Goal: Communication & Community: Answer question/provide support

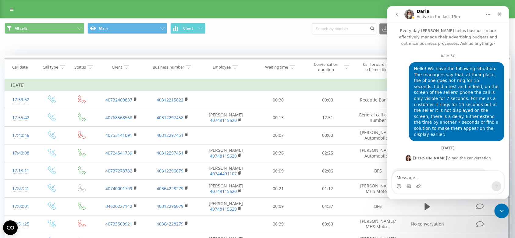
scroll to position [6303, 0]
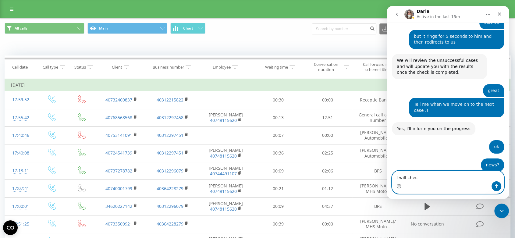
type textarea "I will check"
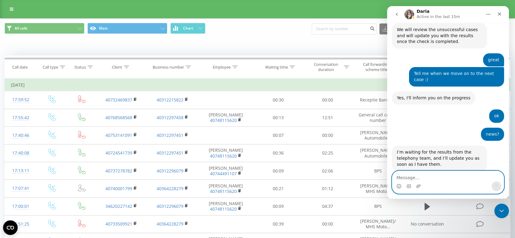
scroll to position [6381, 0]
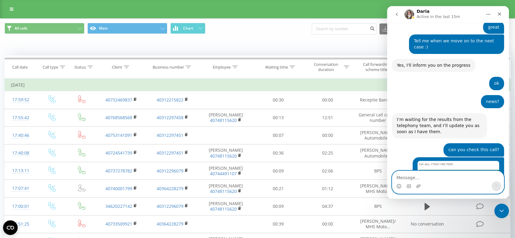
click at [403, 176] on textarea "Message…" at bounding box center [447, 176] width 111 height 10
paste textarea "Automobile Bavaria Iaşi [PERSON_NAME] 40 722 613 480 40334228014"
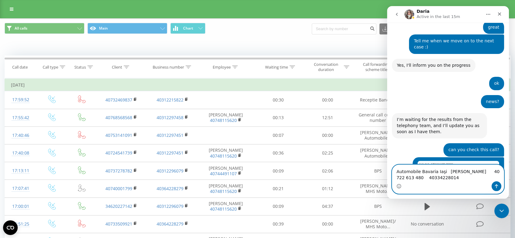
scroll to position [6393, 0]
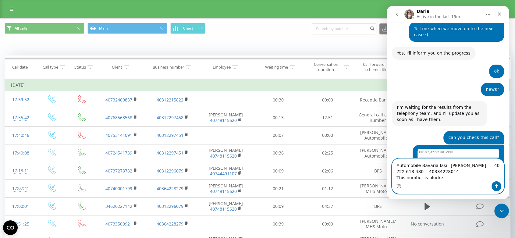
type textarea "Automobile Bavaria Iaşi [PERSON_NAME] 40 722 613 480 40334228014 This number is…"
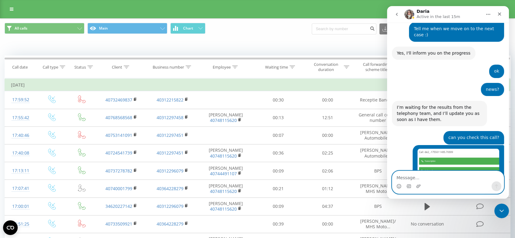
scroll to position [6411, 0]
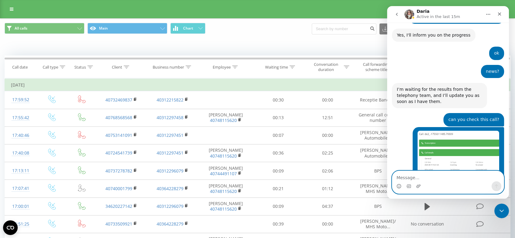
click at [406, 175] on textarea "Message…" at bounding box center [447, 176] width 111 height 10
paste textarea "I can't dial the number"
type textarea "I can't dial the number"
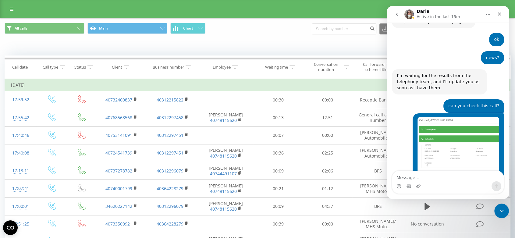
drag, startPoint x: 461, startPoint y: 136, endPoint x: 436, endPoint y: 138, distance: 25.6
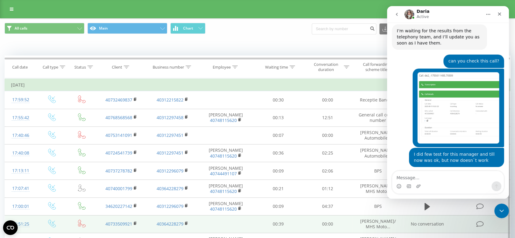
scroll to position [6470, 0]
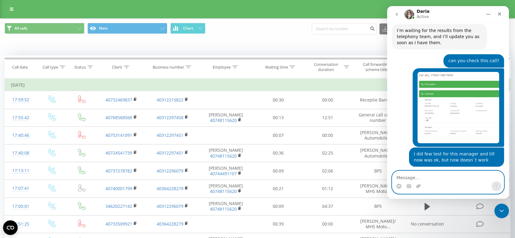
click at [421, 176] on textarea "Message…" at bounding box center [447, 176] width 111 height 10
paste textarea "40 733 509 921"
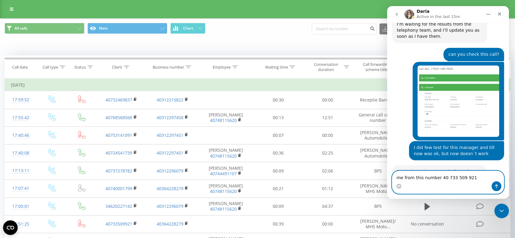
type textarea "me from this number 40 733 509 921"
click at [497, 188] on icon "Trimite un mesaj…" at bounding box center [496, 186] width 5 height 5
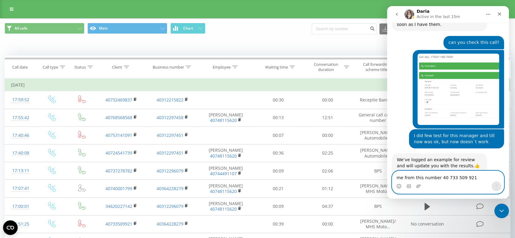
click at [419, 177] on textarea "me from this number 40 733 509 921" at bounding box center [447, 176] width 111 height 10
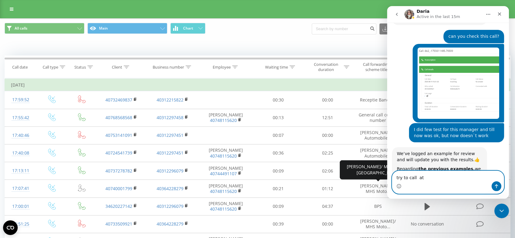
paste textarea "40334228014"
type textarea "try to call at [PHONE_NUMBER]"
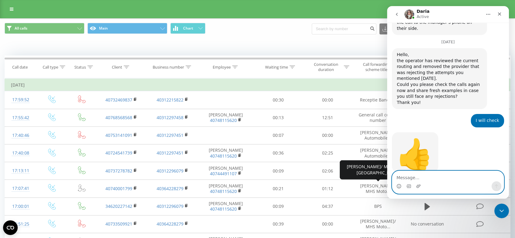
scroll to position [6681, 0]
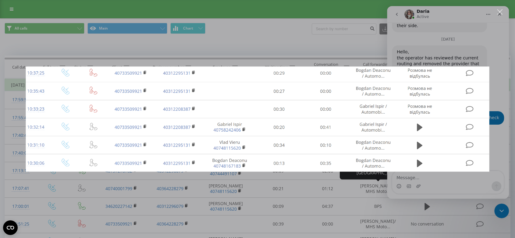
scroll to position [0, 0]
click at [501, 11] on div "Închidere" at bounding box center [500, 12] width 6 height 6
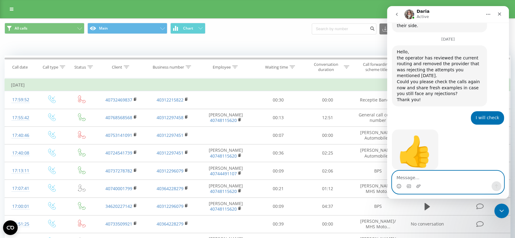
click at [402, 174] on textarea "Message…" at bounding box center [447, 176] width 111 height 10
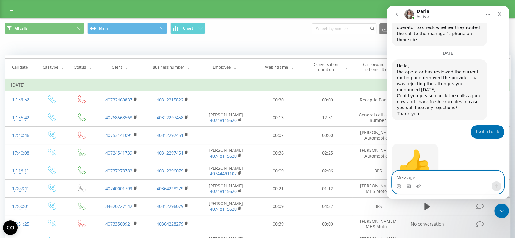
scroll to position [6695, 0]
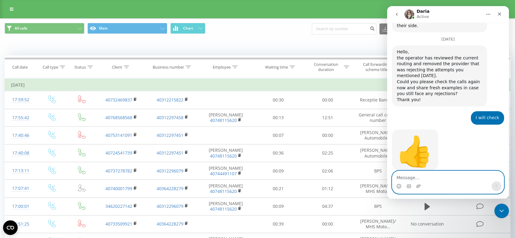
paste textarea "I can't dial the number"
type textarea "I can't dial the number"
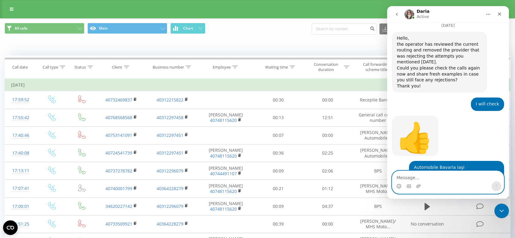
type textarea "t"
click at [399, 177] on textarea "Message…" at bounding box center [447, 176] width 111 height 10
paste textarea "as if the number is blocked"
type textarea "as if the number is blocked"
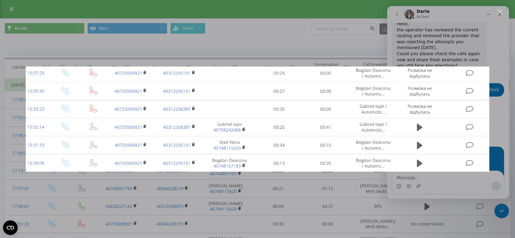
click at [501, 9] on div "Închidere" at bounding box center [500, 12] width 6 height 6
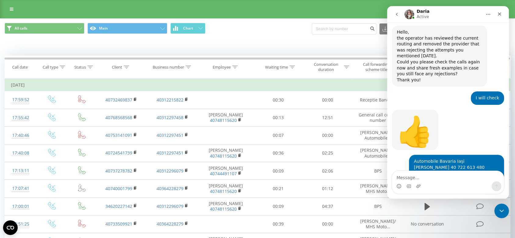
scroll to position [6723, 0]
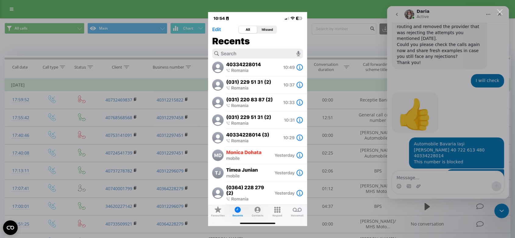
scroll to position [6791, 0]
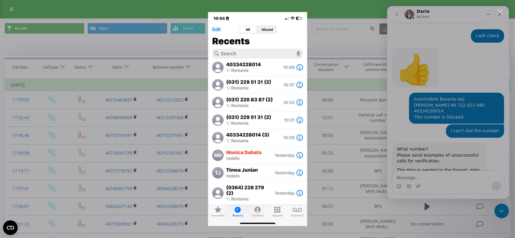
click at [317, 10] on div "Aplicație de mesagerie Intercom" at bounding box center [257, 119] width 515 height 238
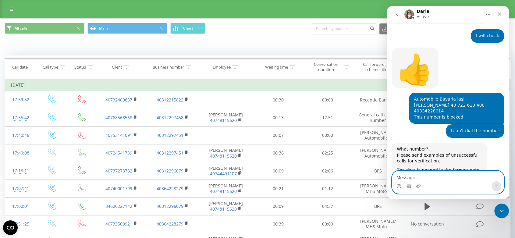
click at [399, 177] on textarea "Message…" at bounding box center [447, 176] width 111 height 10
type textarea "r"
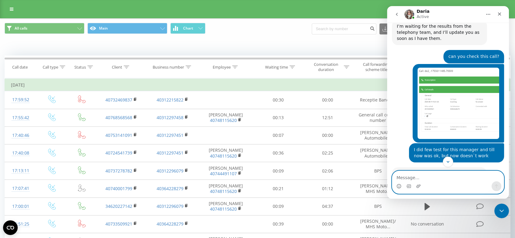
scroll to position [6520, 0]
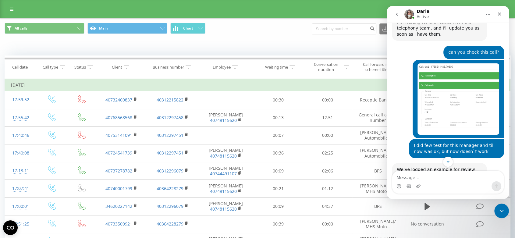
drag, startPoint x: 410, startPoint y: 71, endPoint x: 433, endPoint y: 77, distance: 23.6
copy div "Automobile Bavaria Iaşi [PERSON_NAME] 40 722 613 480"
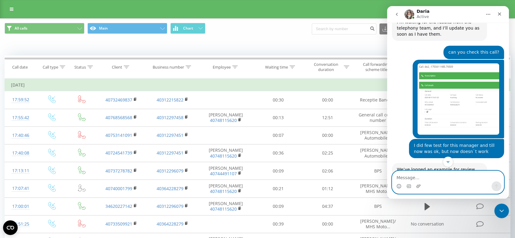
click at [397, 179] on textarea "Message…" at bounding box center [447, 176] width 111 height 10
paste textarea "Automobile Bavaria Iaşi [PERSON_NAME] 40 722 613 480"
type textarea "Automobile Bavaria Iaşi [PERSON_NAME] 40 722 613 480"
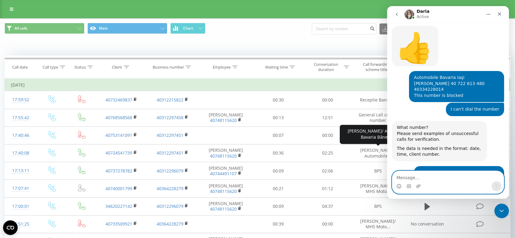
scroll to position [6815, 0]
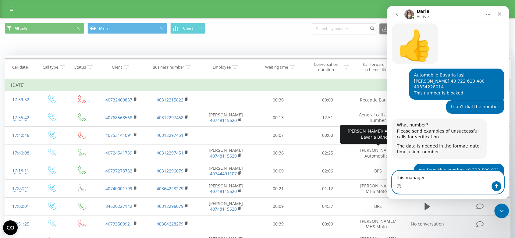
paste textarea "doesn't the phone number"
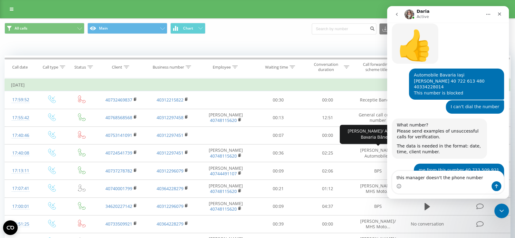
drag, startPoint x: 469, startPoint y: 115, endPoint x: 442, endPoint y: 114, distance: 26.8
copy div "40334228014"
click at [476, 175] on textarea "this manager doesn't the phone number" at bounding box center [447, 176] width 111 height 10
paste textarea "40334228014"
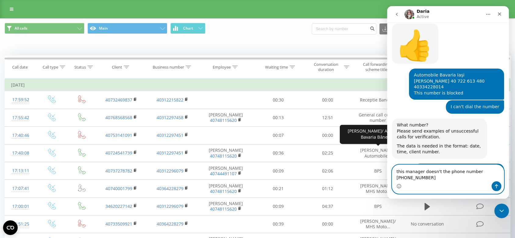
type textarea "this manager doesn't the phone number [PHONE_NUMBER] ?"
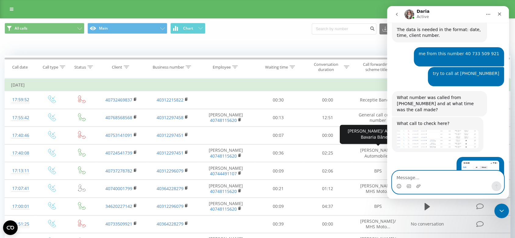
scroll to position [6932, 0]
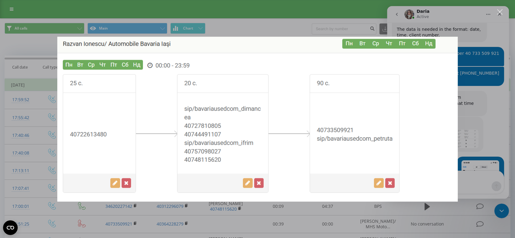
scroll to position [6955, 0]
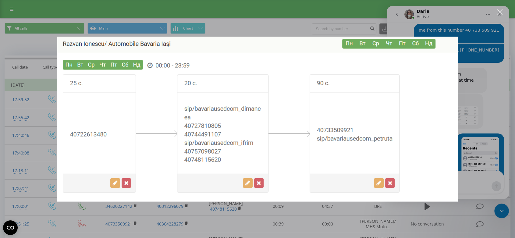
click at [500, 12] on div "Închidere" at bounding box center [500, 12] width 6 height 6
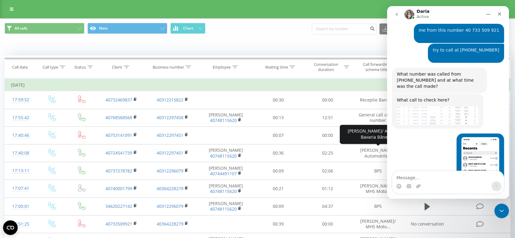
scroll to position [6963, 0]
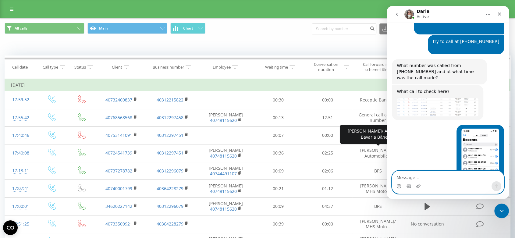
click at [405, 177] on textarea "Message…" at bounding box center [447, 176] width 111 height 10
paste textarea "i don't understand"
type textarea "i don't understand"
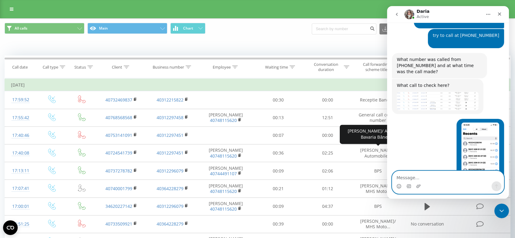
scroll to position [6987, 0]
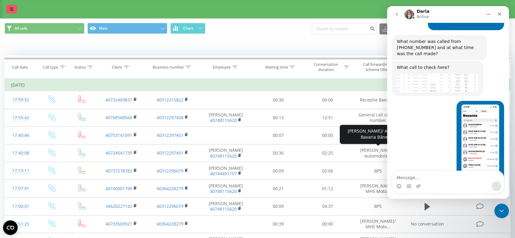
click at [10, 10] on icon at bounding box center [12, 9] width 4 height 4
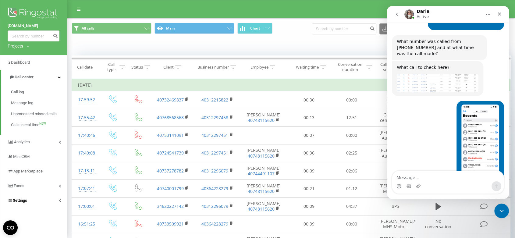
click at [23, 202] on span "Settings" at bounding box center [20, 200] width 14 height 5
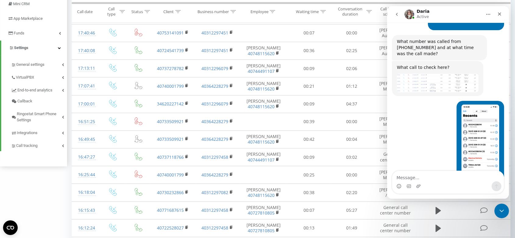
scroll to position [135, 0]
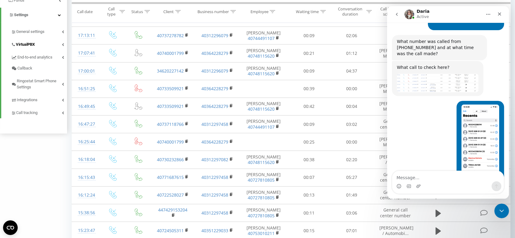
click at [24, 44] on span "VirtualPBX" at bounding box center [25, 44] width 19 height 6
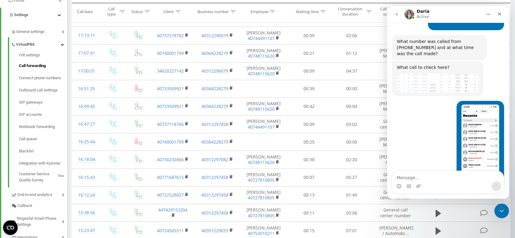
click at [35, 67] on span "Call forwarding" at bounding box center [32, 66] width 27 height 6
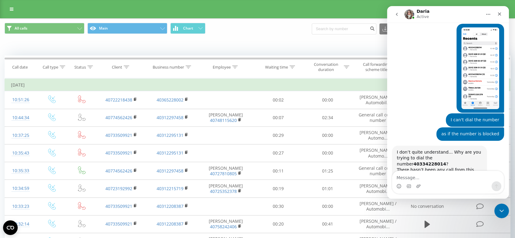
scroll to position [6319, 0]
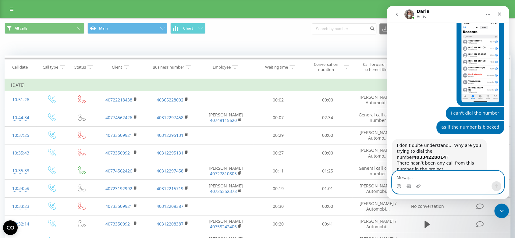
click at [402, 171] on textarea "Mesaj..." at bounding box center [447, 176] width 111 height 10
paste textarea "how so?"
type textarea "how so?"
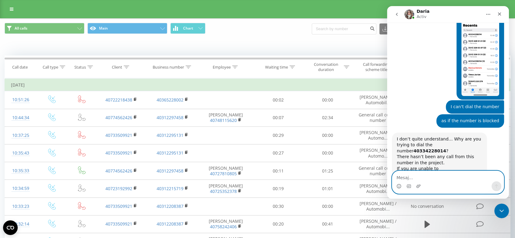
scroll to position [6343, 0]
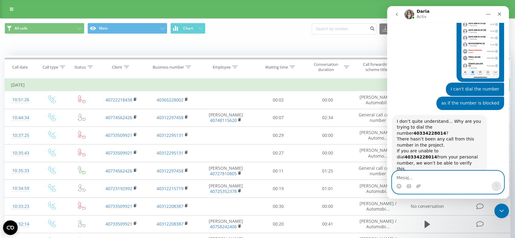
paste textarea "he has always had this number"
type textarea "he has always had this number"
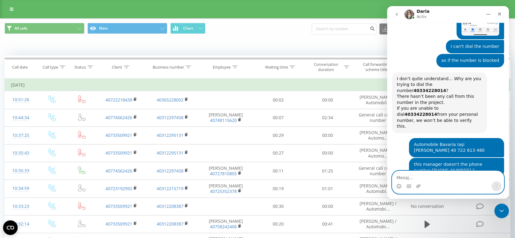
scroll to position [6402, 0]
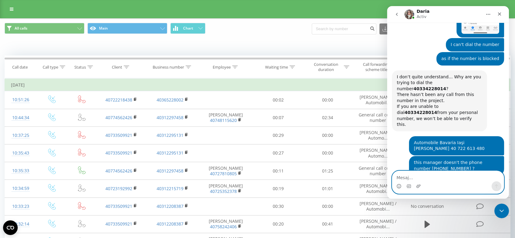
click at [403, 178] on textarea "Mesaj..." at bounding box center [447, 176] width 111 height 10
paste textarea "but what number is it registered to?"
type textarea "but what number is it registered to?"
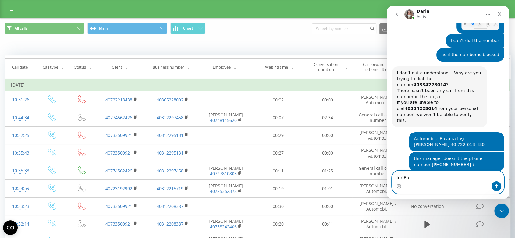
scroll to position [6433, 0]
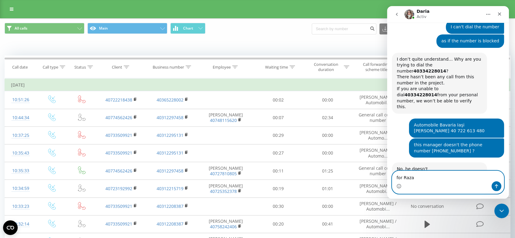
type textarea "for Razan"
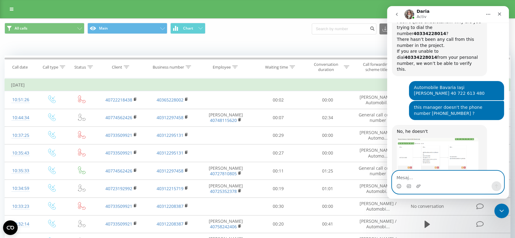
scroll to position [6483, 0]
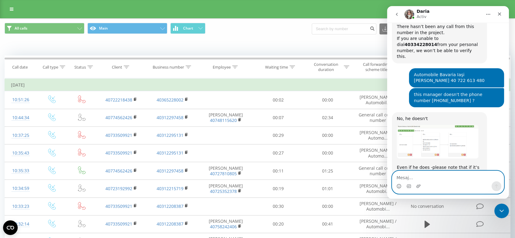
click at [430, 178] on textarea "Mesaj..." at bounding box center [447, 176] width 111 height 10
click at [406, 177] on textarea "Mesaj..." at bounding box center [447, 176] width 111 height 10
paste textarea "correct. and why doesn't it work?"
type textarea "correct. and why doesn't it work?"
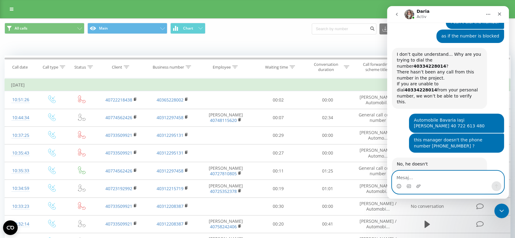
scroll to position [6434, 0]
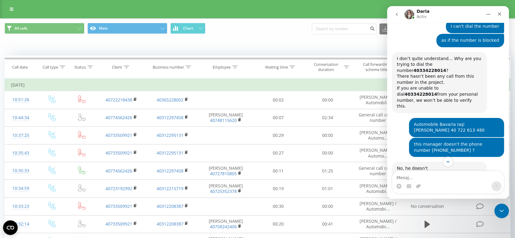
drag, startPoint x: 396, startPoint y: 57, endPoint x: 457, endPoint y: 63, distance: 61.0
copy div "The number 40334228014 has not been registered for this manager."
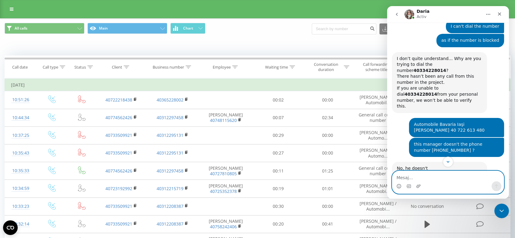
click at [397, 175] on textarea "Mesaj..." at bounding box center [447, 176] width 111 height 10
paste textarea "The number 40334228014 has not been registered for this manager."
type textarea "you said : The number 40334228014 has not been registered for this manager."
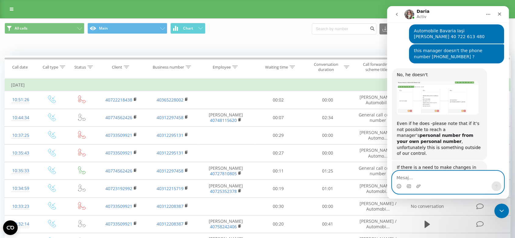
scroll to position [6528, 0]
type textarea "???"
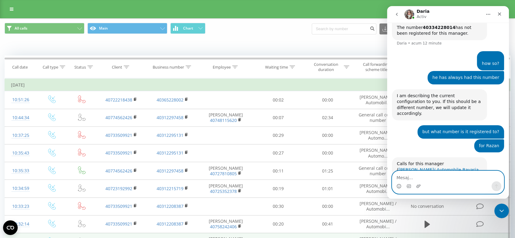
scroll to position [6768, 0]
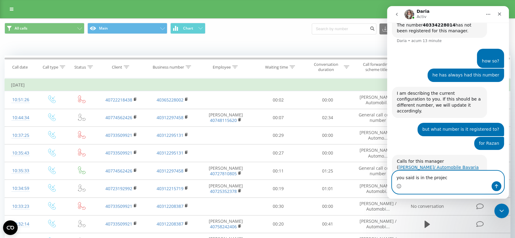
type textarea "you said is in the project"
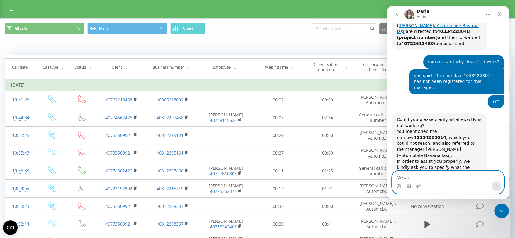
scroll to position [6928, 0]
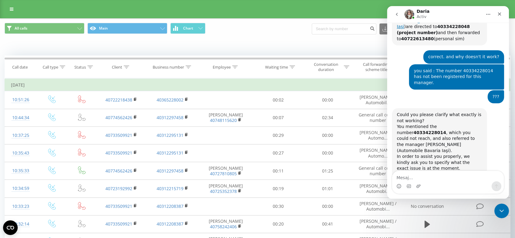
drag, startPoint x: 423, startPoint y: 66, endPoint x: 411, endPoint y: 66, distance: 11.9
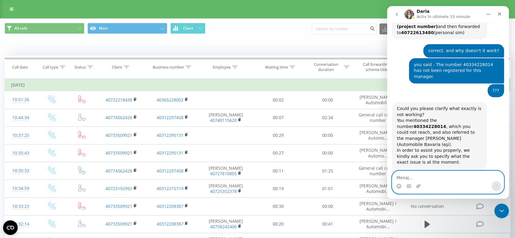
click at [411, 176] on textarea "Mesaj..." at bounding box center [447, 176] width 111 height 10
click at [408, 175] on textarea "Mesaj..." at bounding box center [447, 176] width 111 height 10
paste textarea "now i understand"
type textarea "now i understand"
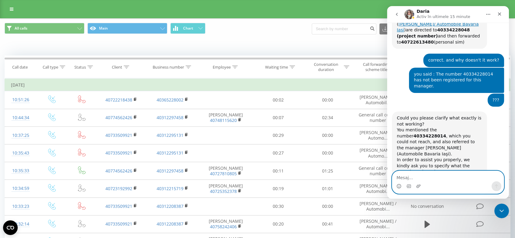
scroll to position [6958, 0]
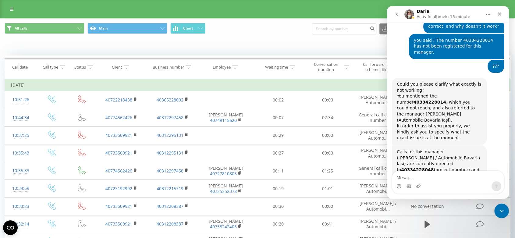
drag, startPoint x: 422, startPoint y: 34, endPoint x: 397, endPoint y: 32, distance: 25.4
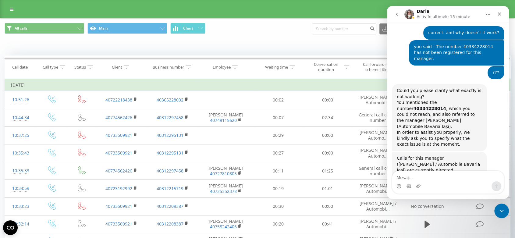
copy b "40334228048"
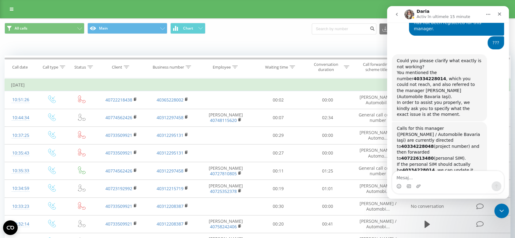
scroll to position [6996, 0]
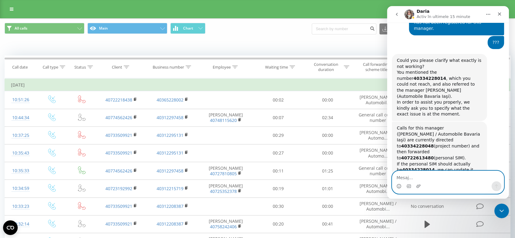
click at [422, 177] on textarea "Mesaj..." at bounding box center [447, 176] width 111 height 10
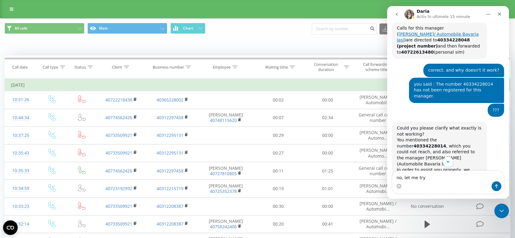
drag, startPoint x: 422, startPoint y: 79, endPoint x: 397, endPoint y: 78, distance: 25.0
copy b "40334228048"
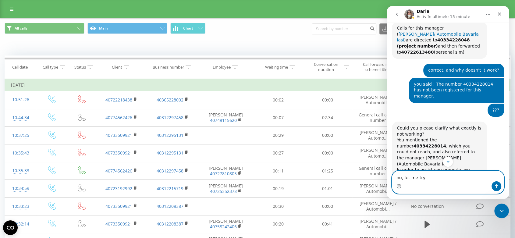
click at [438, 178] on textarea "no, let me try" at bounding box center [447, 176] width 111 height 10
paste textarea "40334228048"
type textarea "no, let me try with 40334228048"
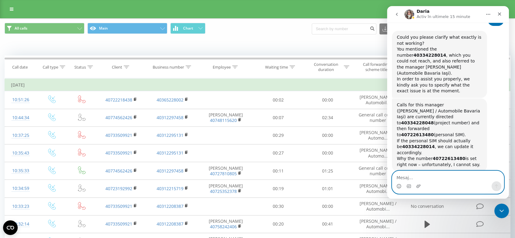
scroll to position [7020, 0]
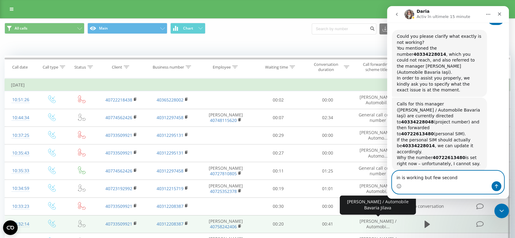
type textarea "in is working but few seconds"
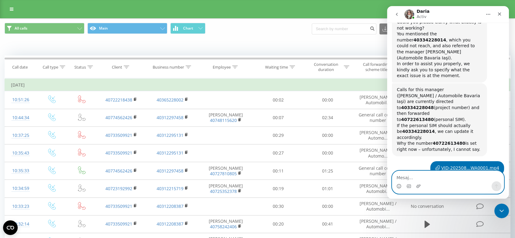
click at [414, 174] on textarea "Mesaj..." at bounding box center [447, 176] width 111 height 10
paste textarea "Can you add 5 extra seconds to the first waterfall to make sure the call reache…"
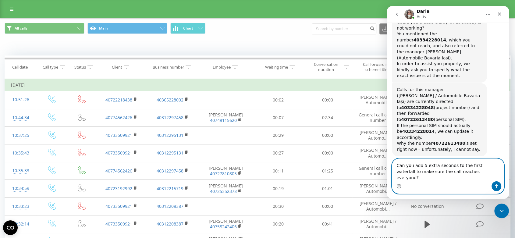
scroll to position [7041, 0]
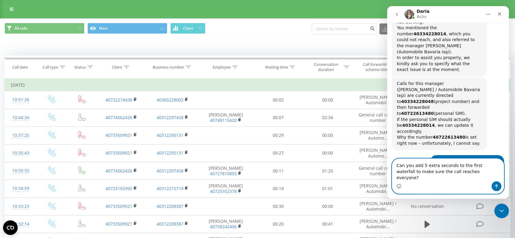
click at [488, 170] on textarea "Can you add 5 extra seconds to the first waterfall to make sure the call reache…" at bounding box center [447, 170] width 111 height 23
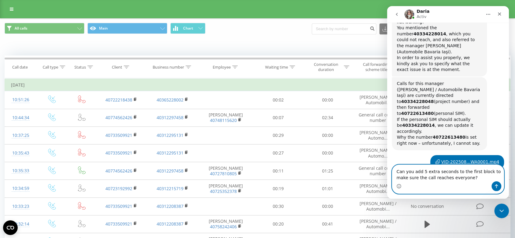
type textarea "Can you add 5 extra seconds to the first block to make sure the call reaches ev…"
click at [497, 188] on button "Trimite un mesaj…" at bounding box center [496, 186] width 10 height 10
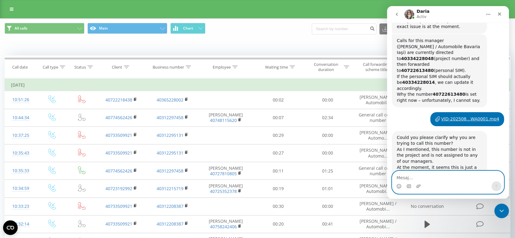
scroll to position [7084, 0]
paste textarea "let's try this"
type textarea "yes please, let's try this"
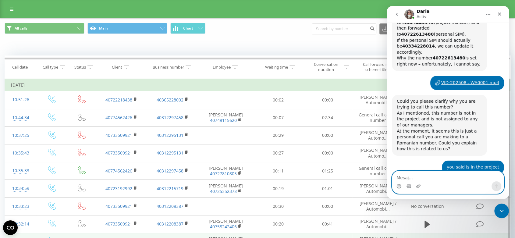
scroll to position [7135, 0]
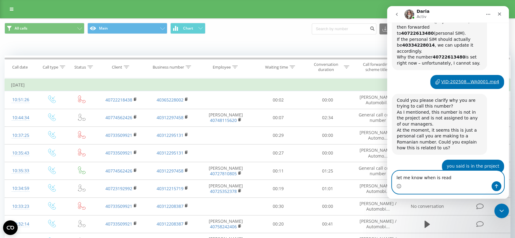
type textarea "let me know when is ready"
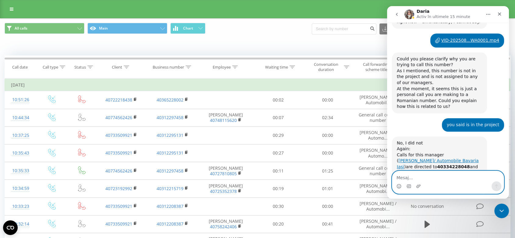
scroll to position [7171, 0]
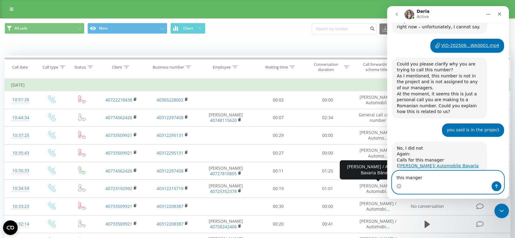
paste textarea "MHS Motors Baia Mare Carceag-Trif Stefan-Lucian 40744479807 40364228279"
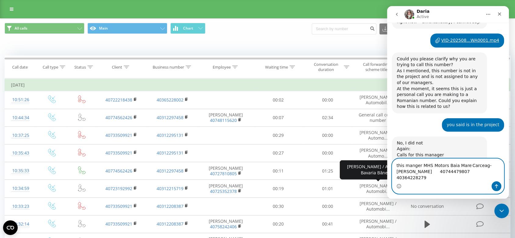
scroll to position [7183, 0]
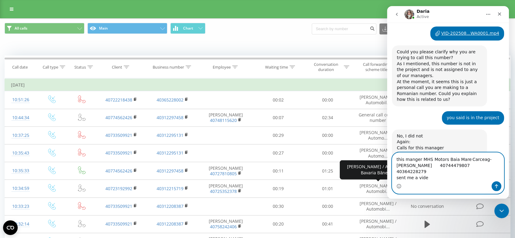
type textarea "this manger MHS Motors Baia Mare Carceag-Trif Stefan-Lucian 40744479807 4036422…"
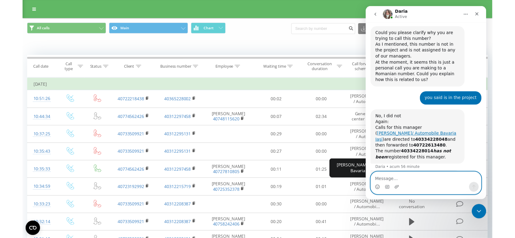
scroll to position [7213, 0]
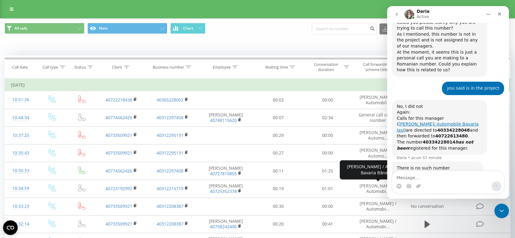
scroll to position [7215, 0]
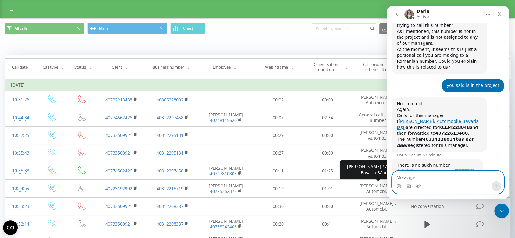
click at [424, 178] on textarea "Message…" at bounding box center [447, 176] width 111 height 10
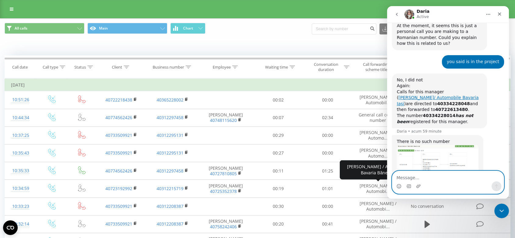
scroll to position [7239, 0]
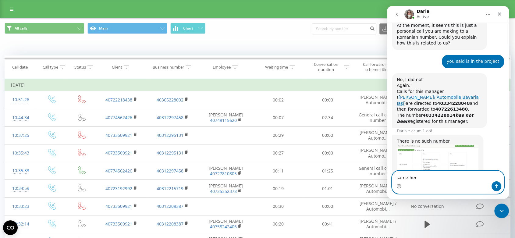
type textarea "same here"
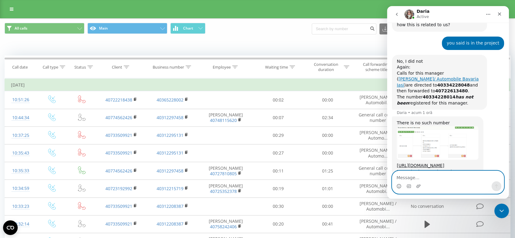
paste textarea "Automobile Bavaria Băneasa Dragan Dan Alexandru 40 757 057 395 40312297421"
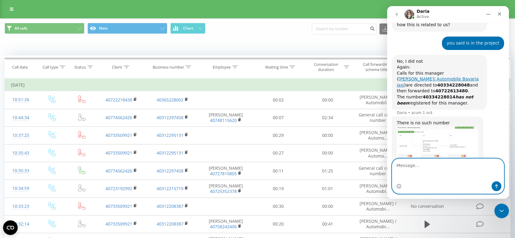
type textarea "Automobile Bavaria Băneasa Dragan Dan Alexandru 40 757 057 395 40312297421"
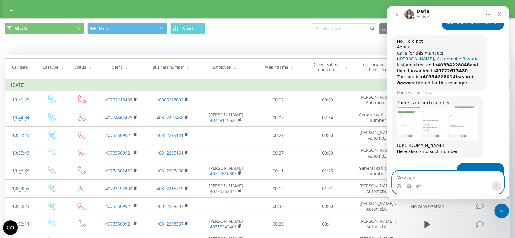
scroll to position [7284, 0]
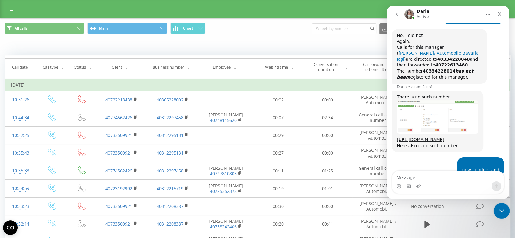
click at [503, 209] on icon "Închidere messenger Intercom" at bounding box center [500, 209] width 7 height 7
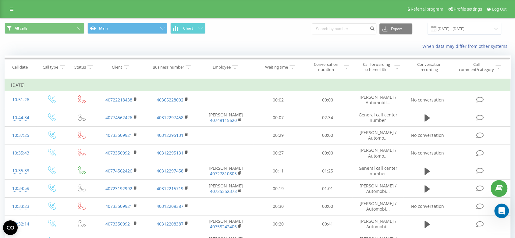
scroll to position [7271, 0]
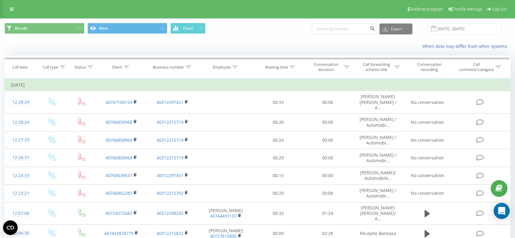
click at [501, 211] on icon "Open Intercom Messenger" at bounding box center [501, 211] width 7 height 8
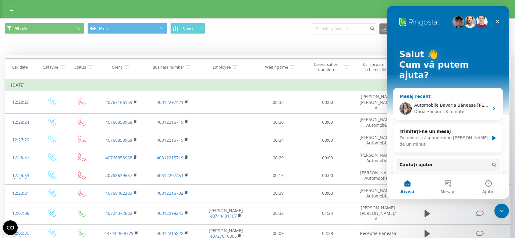
click at [446, 108] on div "• acum 18 minute" at bounding box center [445, 111] width 37 height 6
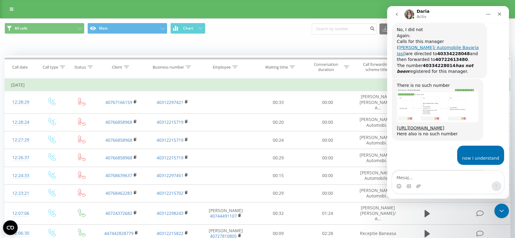
scroll to position [6329, 0]
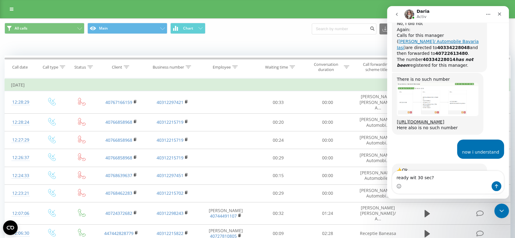
click at [413, 177] on textarea "ready wit 30 sec?" at bounding box center [447, 176] width 111 height 10
type textarea "ready with 30 sec?"
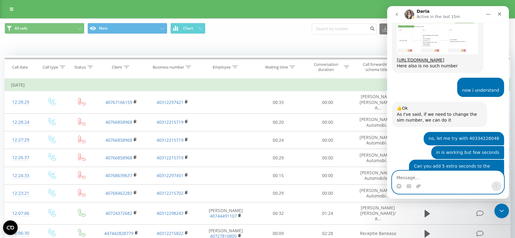
scroll to position [6407, 0]
